Goal: Navigation & Orientation: Find specific page/section

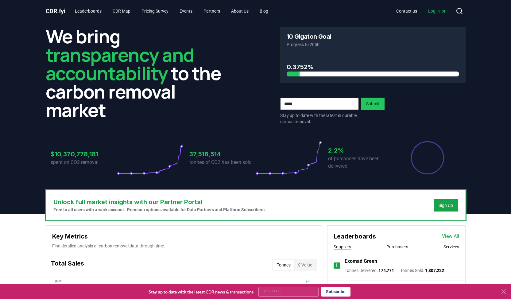
click at [434, 11] on span "Log in" at bounding box center [437, 11] width 18 height 6
click at [186, 24] on div "We bring transparency and accountability to the carbon removal market 10 Gigato…" at bounding box center [255, 105] width 429 height 167
click at [123, 11] on link "CDR Map" at bounding box center [122, 11] width 28 height 11
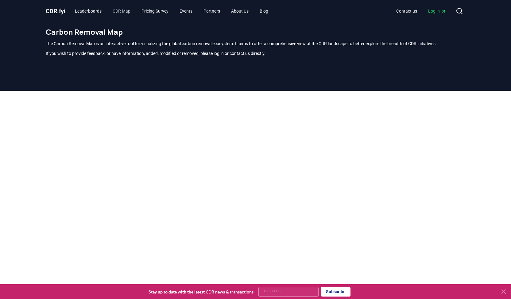
click at [123, 11] on link "CDR Map" at bounding box center [122, 11] width 28 height 11
click at [503, 292] on icon at bounding box center [503, 291] width 7 height 7
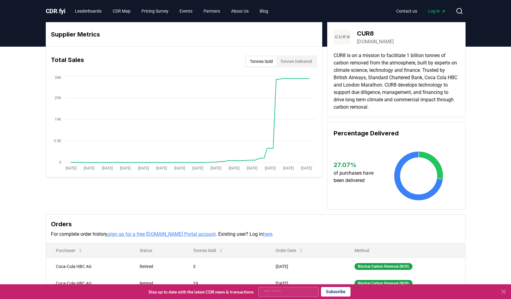
click at [440, 11] on span "Log in" at bounding box center [437, 11] width 18 height 6
drag, startPoint x: 384, startPoint y: 40, endPoint x: 356, endPoint y: 40, distance: 28.8
click at [356, 40] on div "CUR8 cur8.earth" at bounding box center [395, 37] width 125 height 17
copy link "cur8.earth"
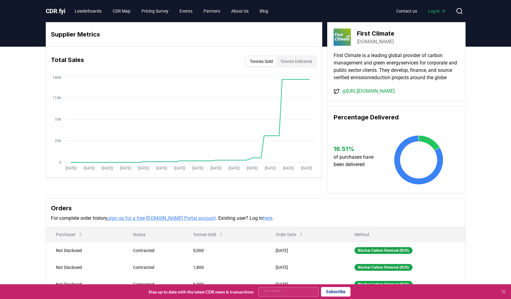
drag, startPoint x: 397, startPoint y: 42, endPoint x: 357, endPoint y: 42, distance: 39.6
click at [357, 42] on div "First Climate firstclimate.com" at bounding box center [395, 37] width 125 height 17
copy link "firstclimate.com"
